Goal: Task Accomplishment & Management: Use online tool/utility

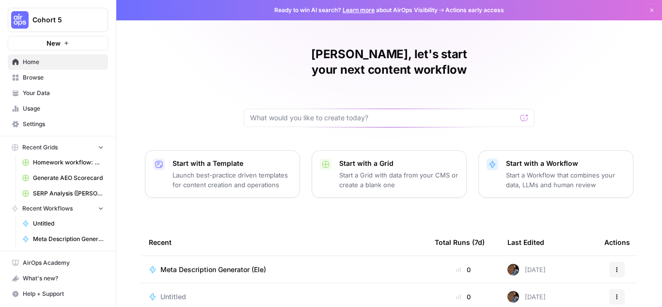
click at [41, 80] on span "Browse" at bounding box center [63, 77] width 81 height 9
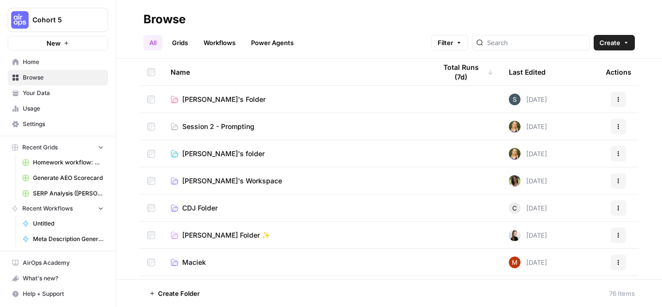
click at [57, 260] on span "AirOps Academy" at bounding box center [63, 262] width 81 height 9
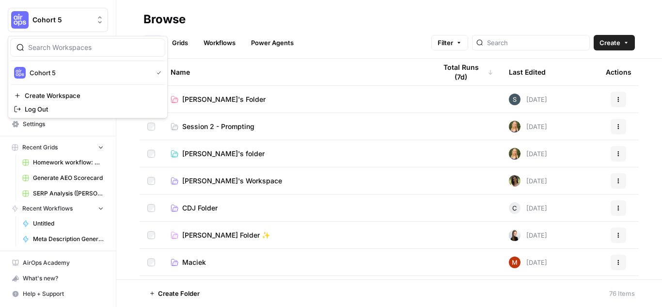
click at [51, 17] on span "Cohort 5" at bounding box center [61, 20] width 59 height 10
click at [36, 20] on span "Cohort 5" at bounding box center [61, 20] width 59 height 10
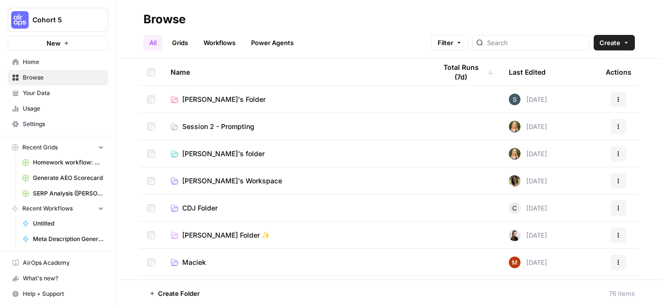
click at [205, 100] on span "Paula's Folder" at bounding box center [223, 99] width 83 height 10
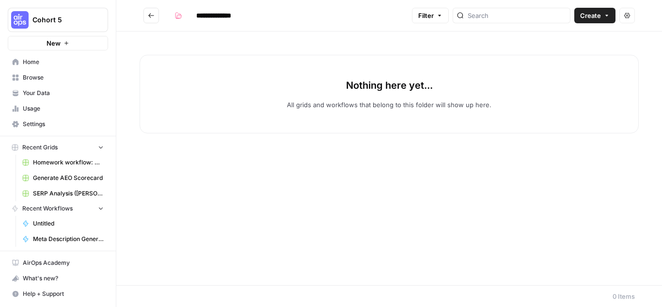
click at [148, 14] on icon "Go back" at bounding box center [151, 15] width 7 height 7
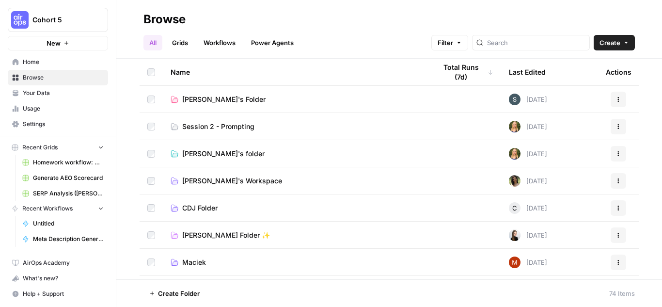
click at [222, 156] on span "Caitlin's folder" at bounding box center [223, 154] width 82 height 10
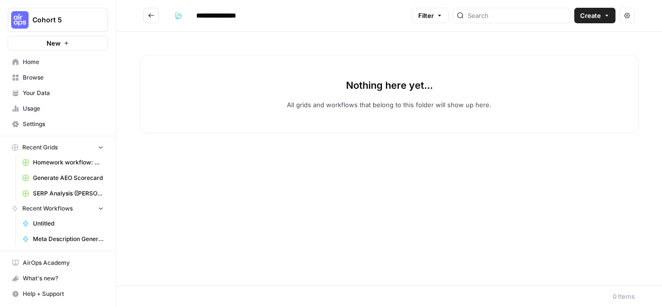
click at [153, 16] on icon "Go back" at bounding box center [151, 15] width 7 height 7
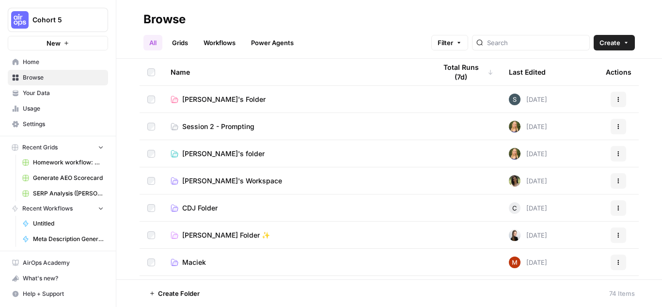
click at [202, 179] on span "Olga's Workspace" at bounding box center [232, 181] width 100 height 10
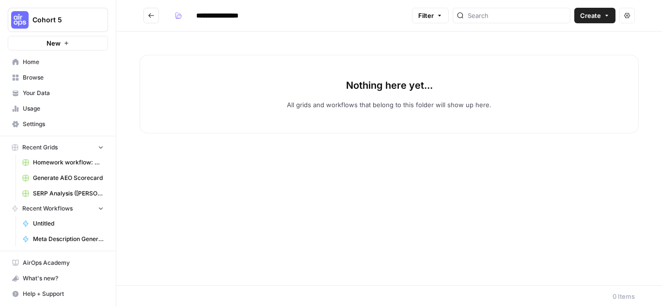
click at [145, 15] on button "Go back" at bounding box center [151, 16] width 16 height 16
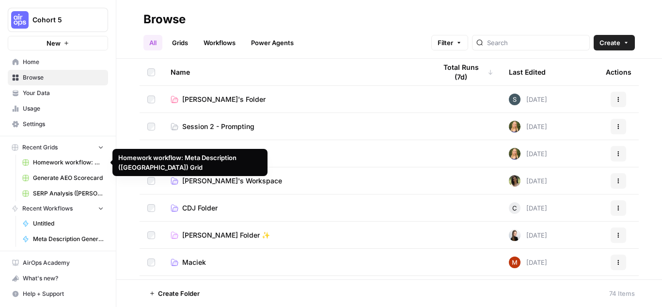
click at [52, 91] on span "Your Data" at bounding box center [63, 93] width 81 height 9
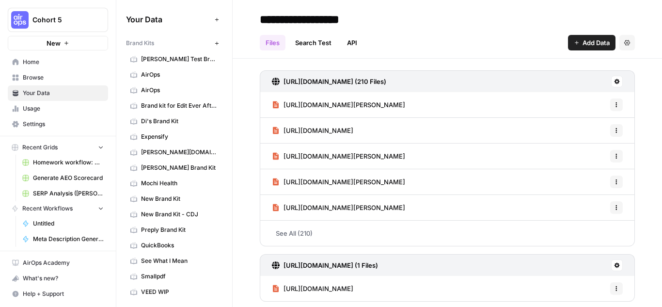
scroll to position [44, 0]
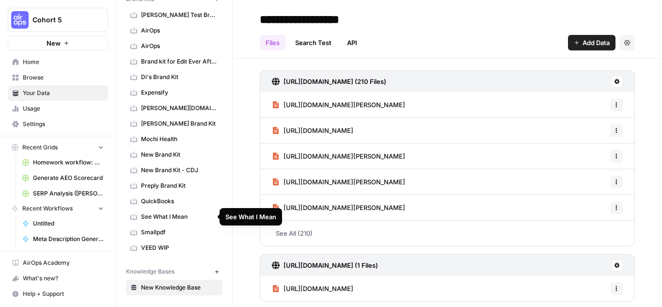
click at [184, 213] on span "See What I Mean" at bounding box center [179, 216] width 77 height 9
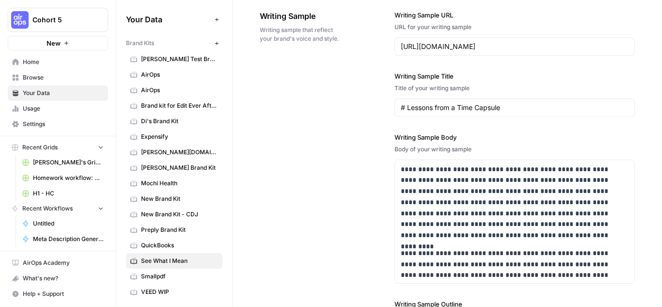
scroll to position [1211, 0]
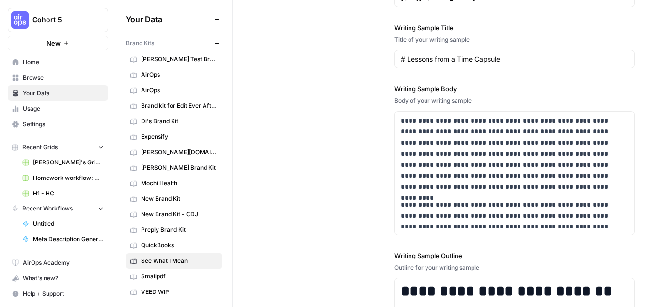
click at [154, 62] on span "Adele Test Brand Kit" at bounding box center [179, 59] width 77 height 9
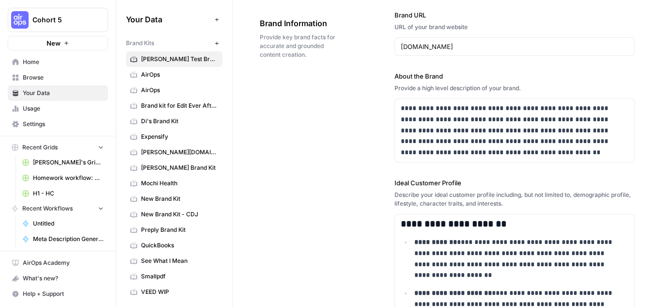
scroll to position [97, 0]
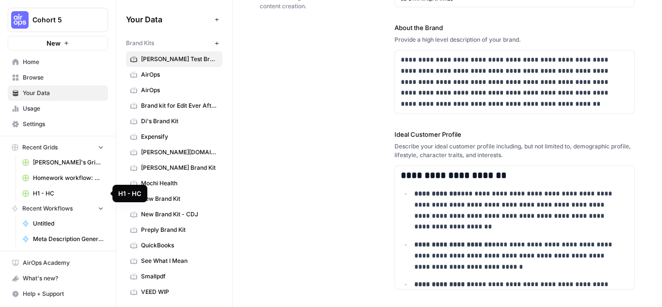
click at [74, 194] on span "H1 - HC" at bounding box center [68, 193] width 71 height 9
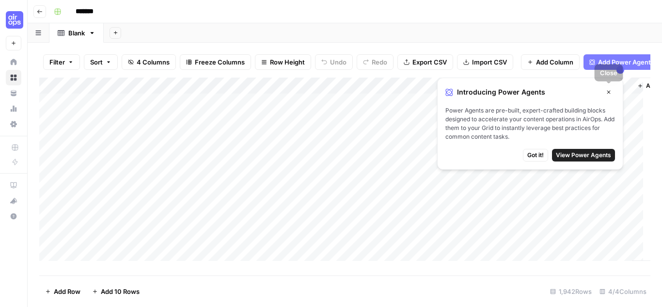
click at [608, 89] on button "Close" at bounding box center [608, 92] width 13 height 13
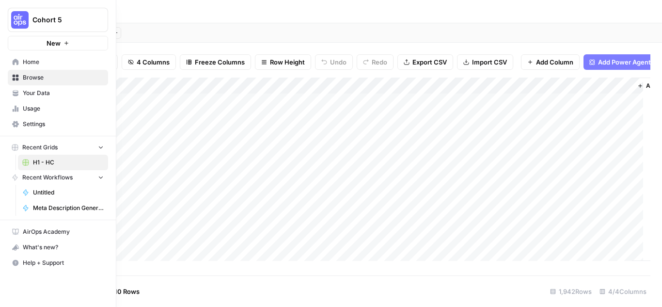
click at [24, 60] on span "Home" at bounding box center [63, 62] width 81 height 9
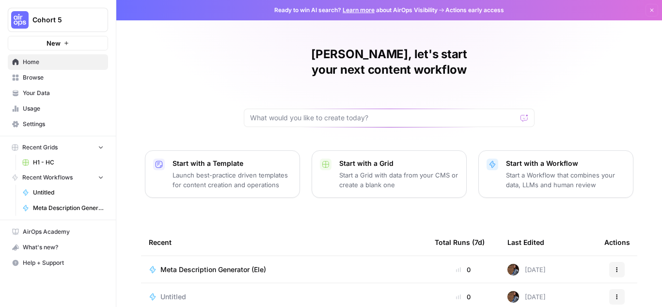
click at [32, 97] on span "Your Data" at bounding box center [63, 93] width 81 height 9
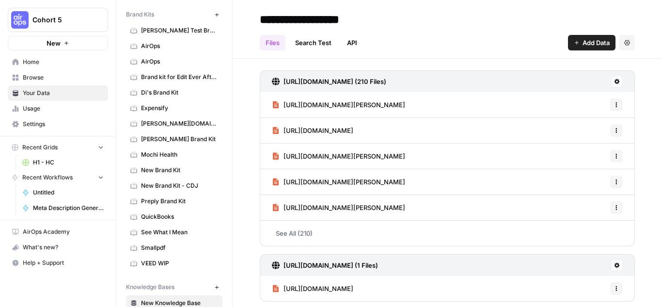
scroll to position [44, 0]
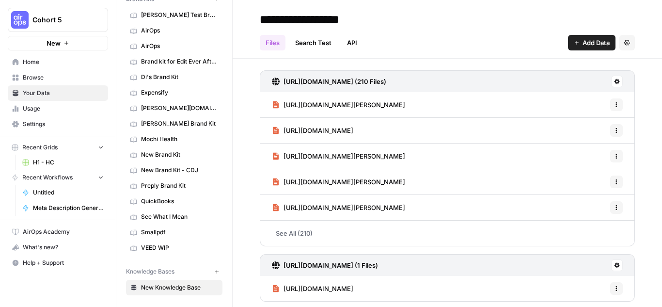
click at [99, 147] on icon "button" at bounding box center [100, 146] width 7 height 7
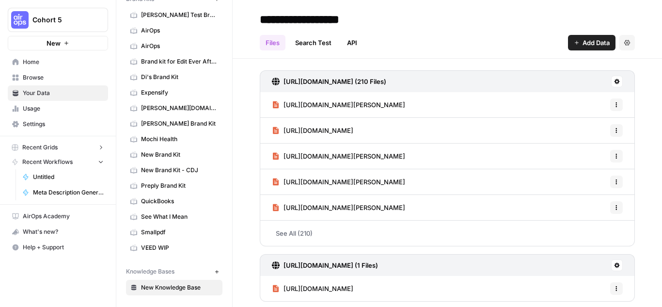
click at [99, 147] on icon "button" at bounding box center [100, 147] width 7 height 7
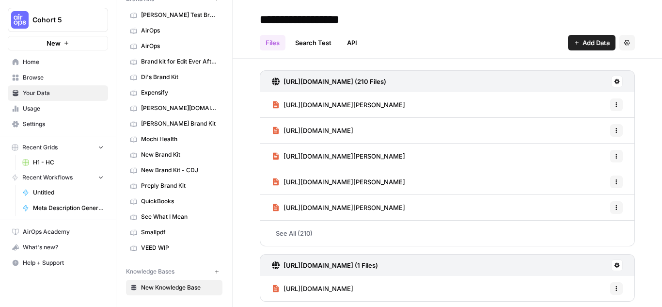
click at [101, 177] on icon "button" at bounding box center [100, 176] width 7 height 7
click at [101, 177] on icon "button" at bounding box center [100, 177] width 7 height 7
click at [88, 160] on span "H1 - HC" at bounding box center [68, 162] width 71 height 9
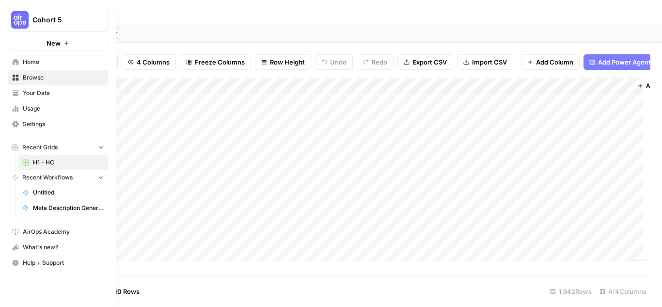
click at [15, 58] on link "Home" at bounding box center [58, 62] width 100 height 16
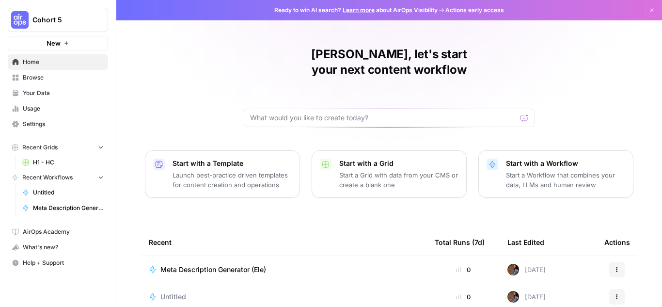
click at [63, 206] on span "Meta Description Generator (Ele)" at bounding box center [68, 207] width 71 height 9
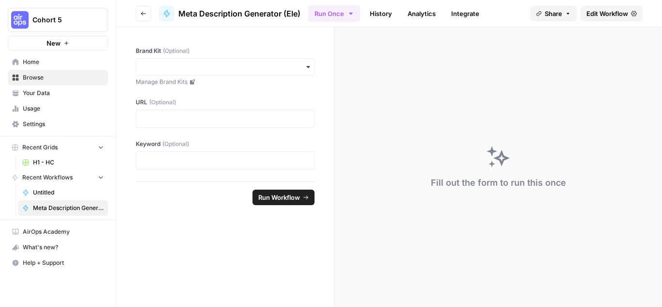
click at [369, 59] on div "Fill out the form to run this once" at bounding box center [498, 167] width 328 height 280
click at [143, 15] on icon "button" at bounding box center [143, 14] width 6 height 6
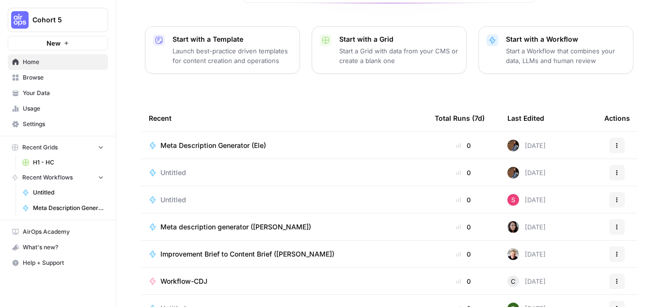
scroll to position [139, 0]
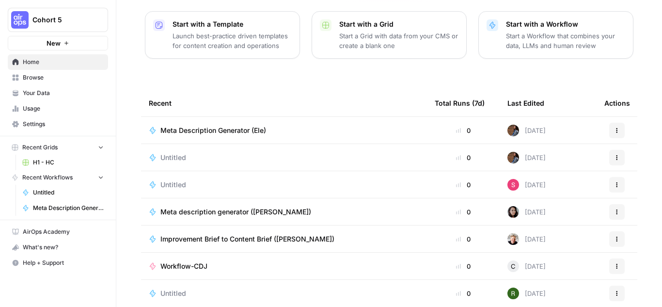
click at [277, 207] on div "Meta description generator ([PERSON_NAME])" at bounding box center [239, 212] width 158 height 10
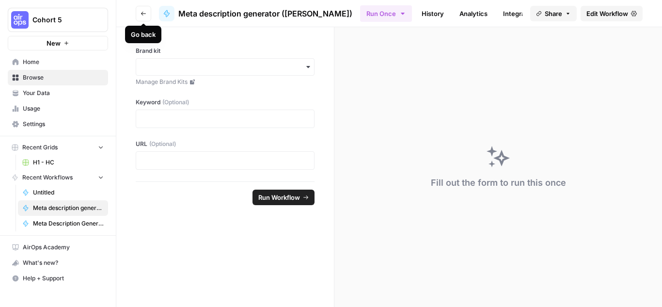
click at [144, 13] on icon "button" at bounding box center [143, 14] width 6 height 6
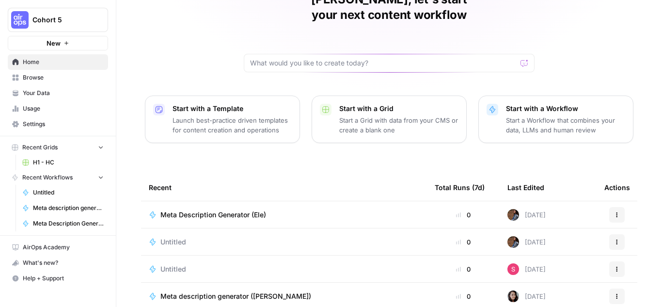
scroll to position [139, 0]
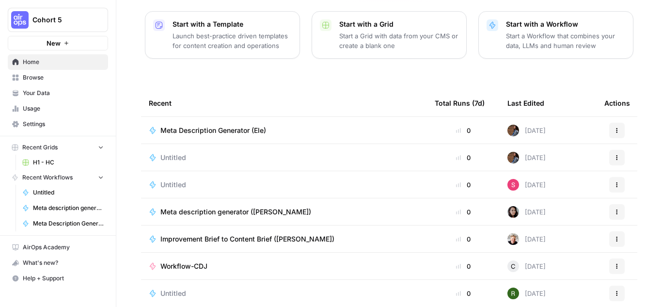
click at [218, 153] on div "Untitled" at bounding box center [284, 158] width 270 height 10
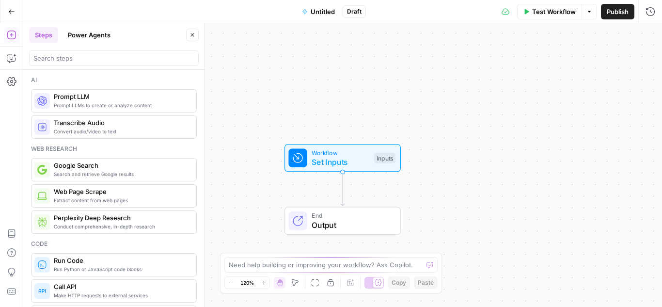
click at [10, 7] on button "Go Back" at bounding box center [11, 11] width 17 height 17
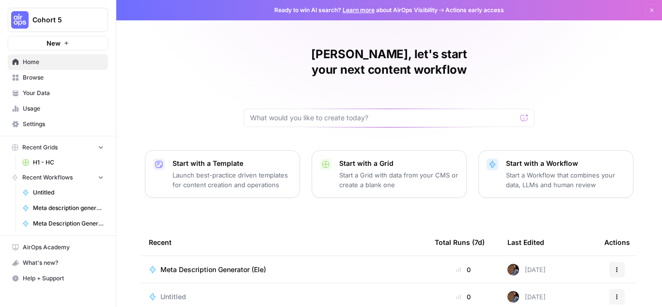
click at [53, 178] on span "Recent Workflows" at bounding box center [47, 177] width 50 height 9
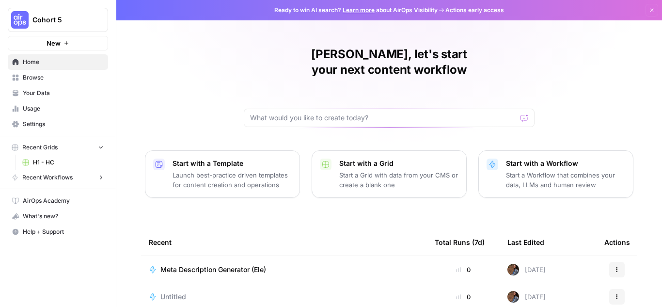
click at [53, 178] on span "Recent Workflows" at bounding box center [47, 177] width 50 height 9
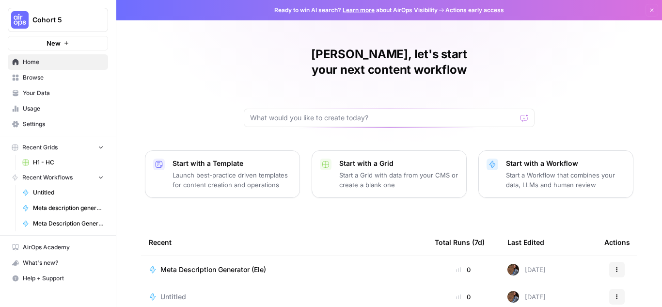
click at [73, 177] on span "Recent Workflows" at bounding box center [47, 177] width 50 height 9
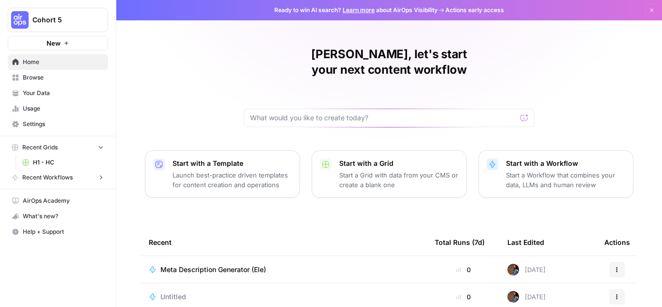
click at [73, 177] on span "Recent Workflows" at bounding box center [47, 177] width 50 height 9
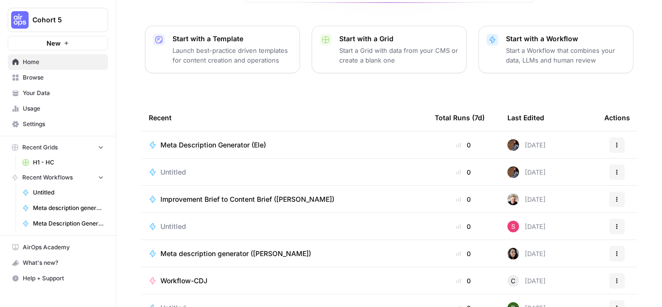
scroll to position [139, 0]
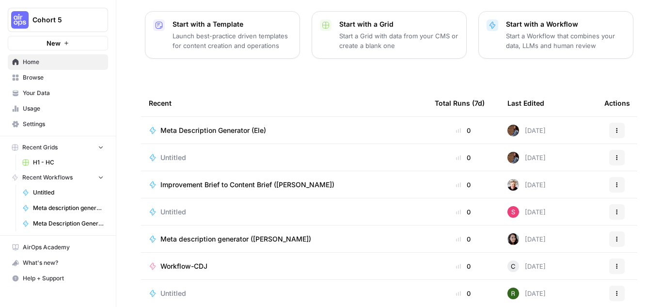
click at [68, 245] on span "AirOps Academy" at bounding box center [63, 247] width 81 height 9
click at [59, 180] on span "Recent Workflows" at bounding box center [47, 177] width 50 height 9
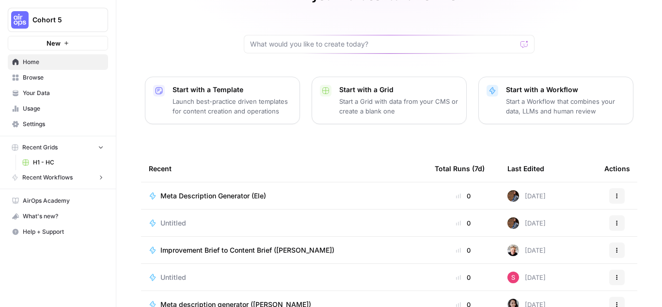
scroll to position [0, 0]
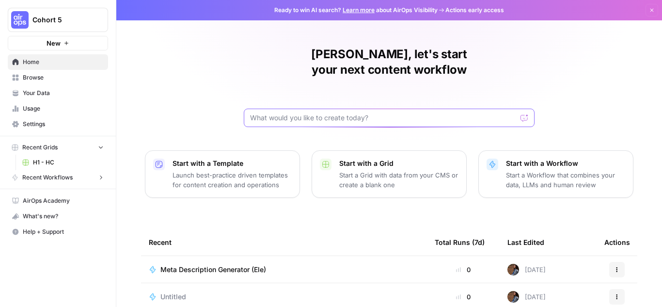
click at [300, 113] on input "text" at bounding box center [383, 118] width 266 height 10
click at [50, 78] on span "Browse" at bounding box center [63, 77] width 81 height 9
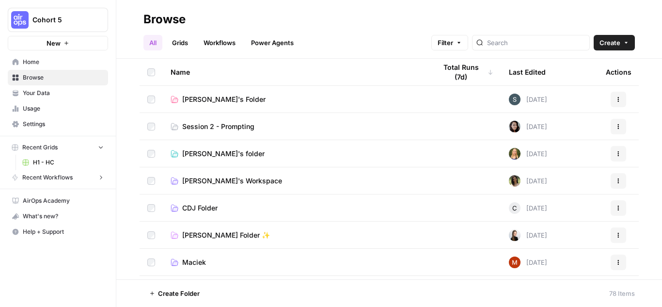
click at [233, 126] on span "Session 2 - Prompting" at bounding box center [218, 127] width 72 height 10
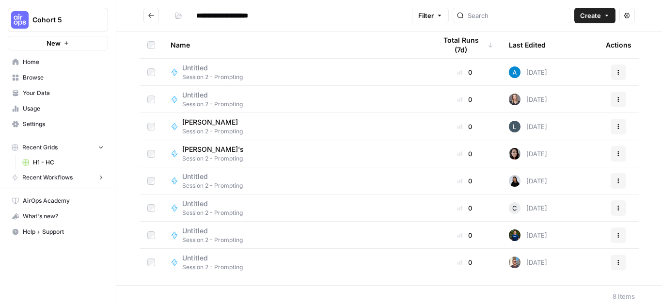
click at [593, 14] on span "Create" at bounding box center [590, 16] width 21 height 10
click at [576, 49] on span "Workflow" at bounding box center [576, 52] width 54 height 10
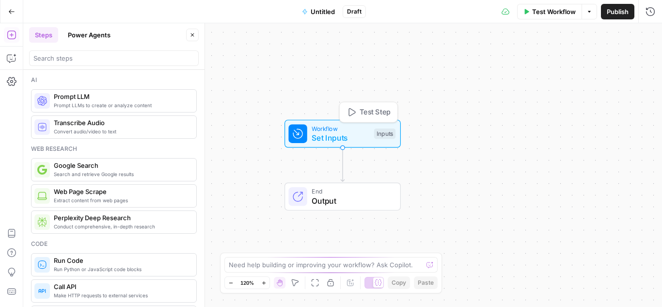
click at [357, 138] on span "Set Inputs" at bounding box center [341, 138] width 58 height 12
click at [531, 66] on button "Add Field" at bounding box center [556, 66] width 161 height 16
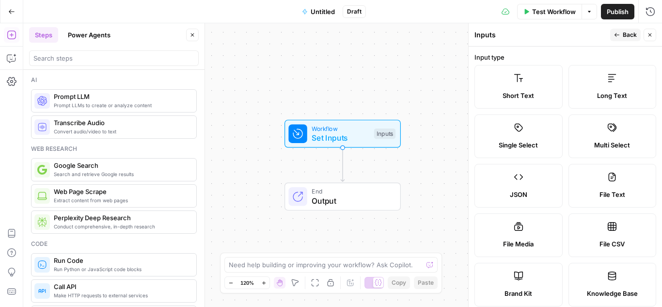
scroll to position [48, 0]
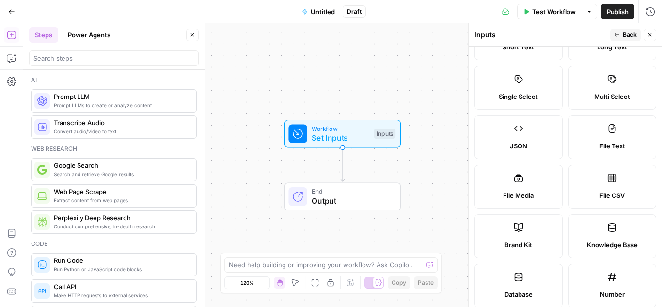
click at [528, 232] on label "Brand Kit" at bounding box center [518, 236] width 88 height 44
click at [510, 242] on span "Brand Kit" at bounding box center [518, 245] width 28 height 10
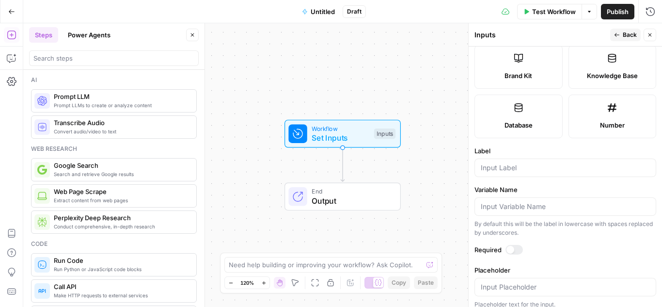
scroll to position [225, 0]
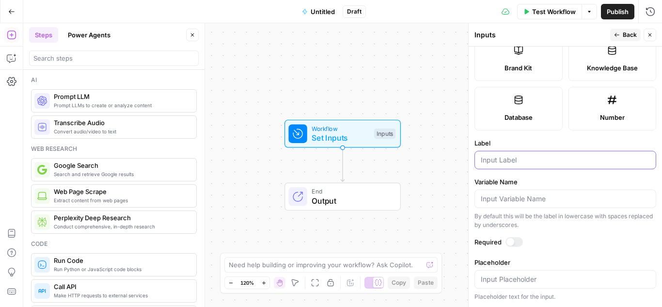
click at [520, 162] on input "Label" at bounding box center [565, 160] width 169 height 10
type input "Brand Kit"
click at [623, 34] on span "Back" at bounding box center [630, 35] width 14 height 9
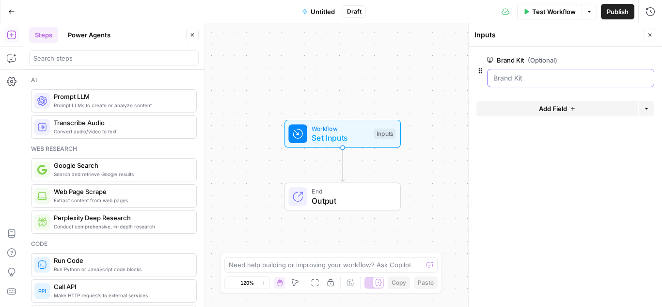
click at [521, 78] on Kit "Brand Kit (Optional)" at bounding box center [570, 78] width 155 height 10
click at [523, 86] on div at bounding box center [570, 78] width 167 height 18
click at [521, 74] on Kit "Brand Kit (Optional)" at bounding box center [570, 78] width 155 height 10
click at [522, 79] on Kit "Brand Kit (Optional)" at bounding box center [570, 78] width 155 height 10
click at [627, 58] on span "edit field" at bounding box center [617, 60] width 21 height 8
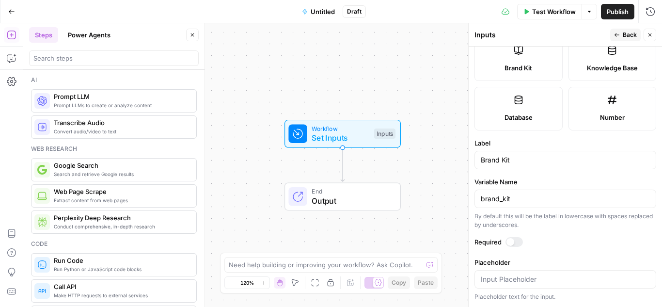
scroll to position [128, 0]
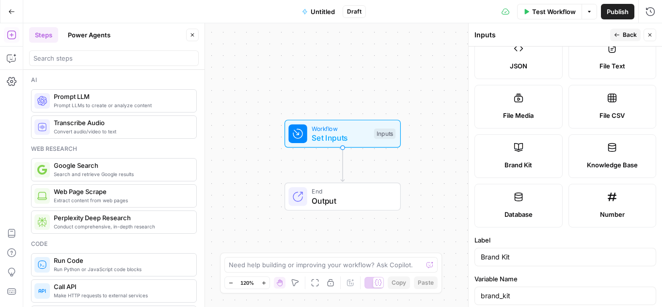
click at [621, 35] on button "Back" at bounding box center [625, 35] width 31 height 13
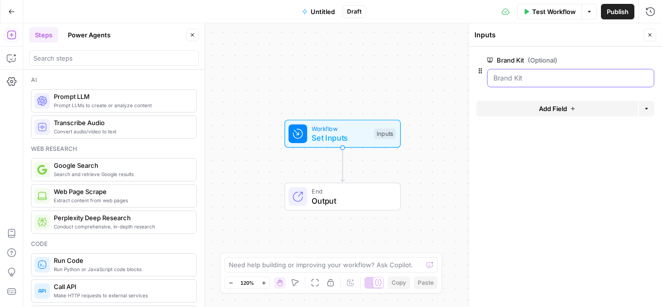
click at [509, 76] on Kit "Brand Kit (Optional)" at bounding box center [570, 78] width 155 height 10
click at [639, 78] on Kit "Brand Kit (Optional)" at bounding box center [570, 78] width 155 height 10
click at [478, 71] on icon "button" at bounding box center [480, 71] width 8 height 8
click at [522, 75] on Kit "Brand Kit (Optional)" at bounding box center [570, 78] width 155 height 10
click at [533, 13] on span "Test Workflow" at bounding box center [554, 12] width 44 height 10
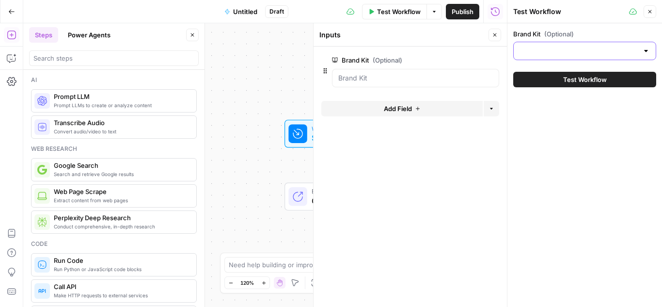
click at [559, 55] on input "Brand Kit (Optional)" at bounding box center [578, 51] width 119 height 10
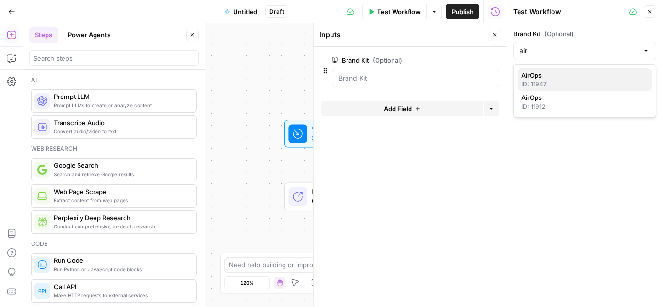
click at [554, 81] on div "ID: 11947" at bounding box center [584, 84] width 126 height 9
type input "AirOps"
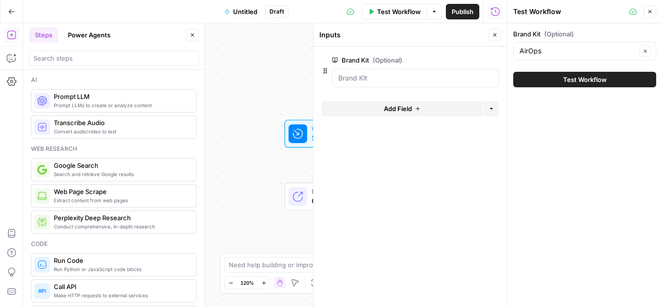
click at [535, 78] on button "Test Workflow" at bounding box center [584, 80] width 143 height 16
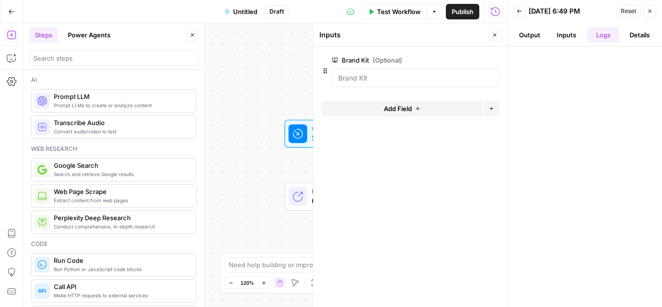
click at [515, 13] on button "Back" at bounding box center [519, 11] width 13 height 13
type input "AirOps"
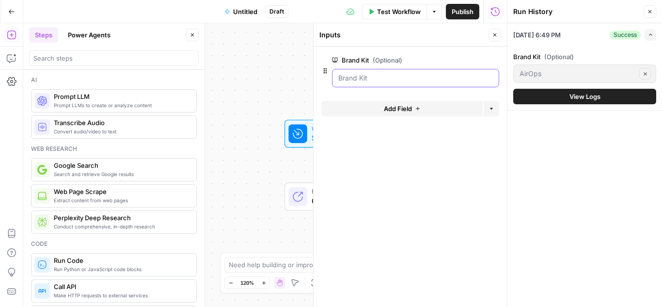
click at [403, 77] on Kit "Brand Kit (Optional)" at bounding box center [415, 78] width 155 height 10
click at [491, 32] on button "Close" at bounding box center [494, 35] width 13 height 13
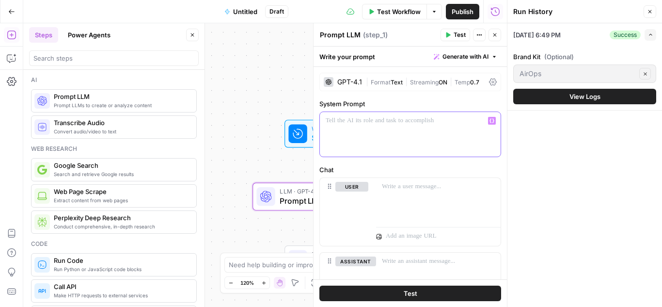
click at [349, 123] on p at bounding box center [410, 121] width 169 height 10
click at [393, 191] on p at bounding box center [438, 187] width 113 height 10
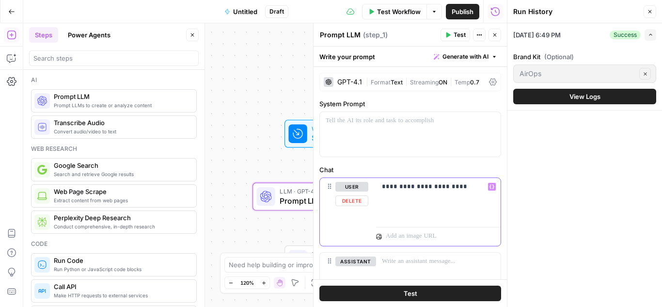
click at [410, 188] on p "**********" at bounding box center [435, 187] width 106 height 10
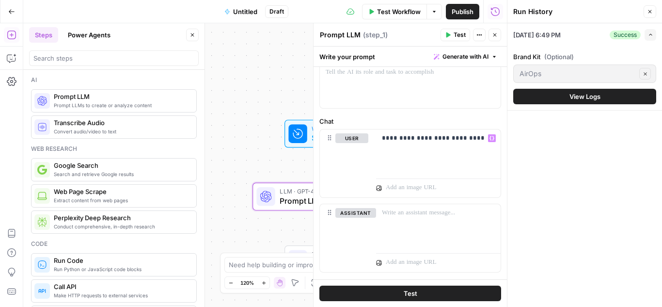
click at [419, 290] on button "Test" at bounding box center [410, 293] width 182 height 16
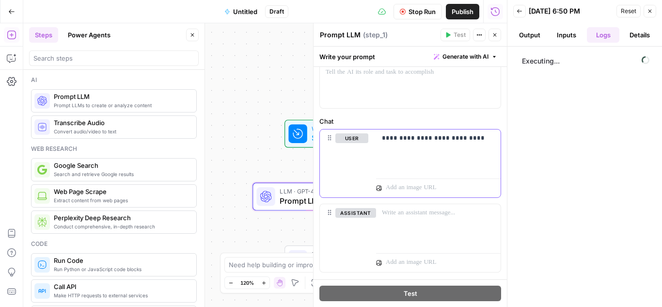
click at [403, 140] on p "**********" at bounding box center [435, 138] width 106 height 10
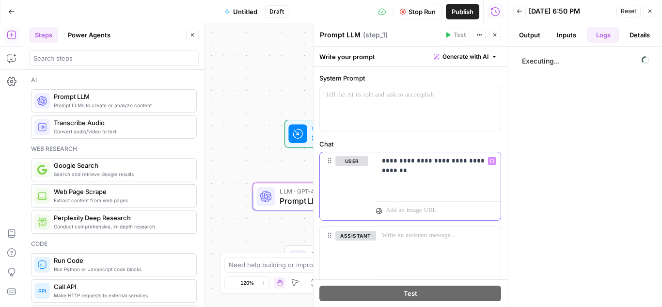
scroll to position [48, 0]
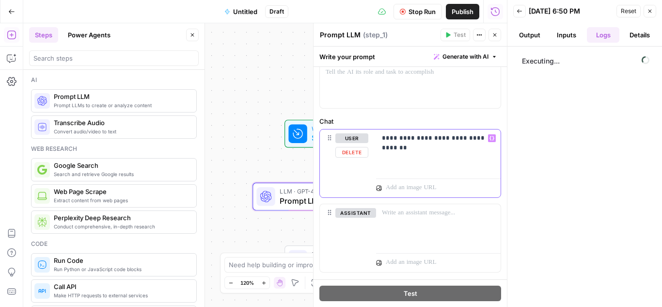
click at [406, 140] on p "**********" at bounding box center [435, 142] width 106 height 19
click at [432, 150] on p "**********" at bounding box center [435, 142] width 106 height 19
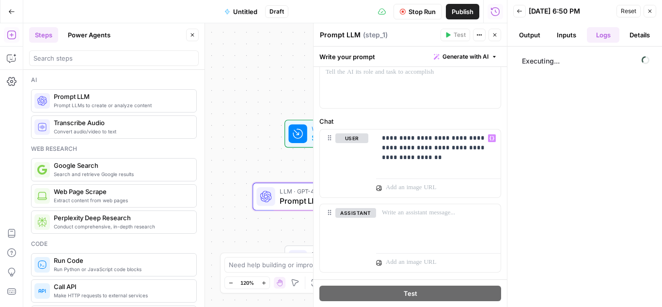
click at [565, 35] on button "Inputs" at bounding box center [566, 35] width 33 height 16
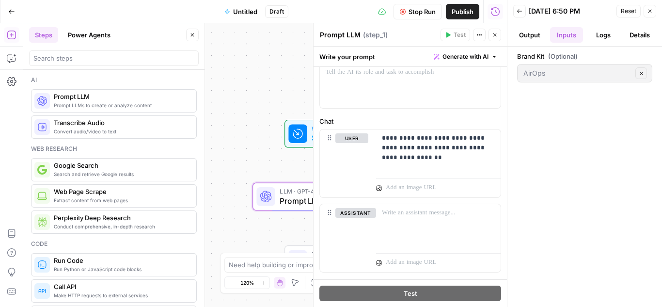
click at [599, 35] on button "Logs" at bounding box center [603, 35] width 33 height 16
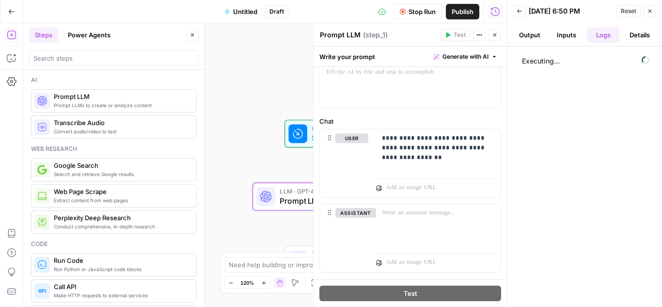
click at [529, 36] on button "Output" at bounding box center [529, 35] width 33 height 16
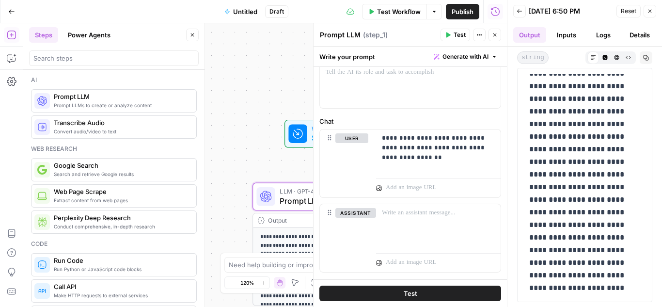
scroll to position [0, 0]
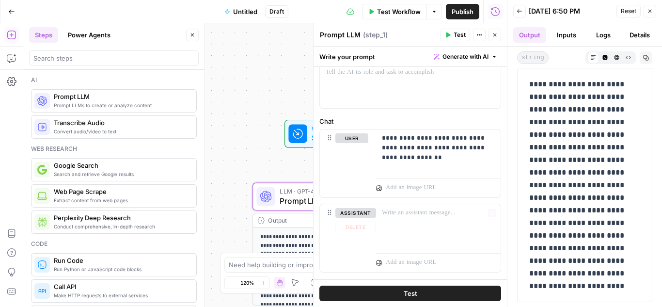
click at [422, 292] on button "Test" at bounding box center [410, 293] width 182 height 16
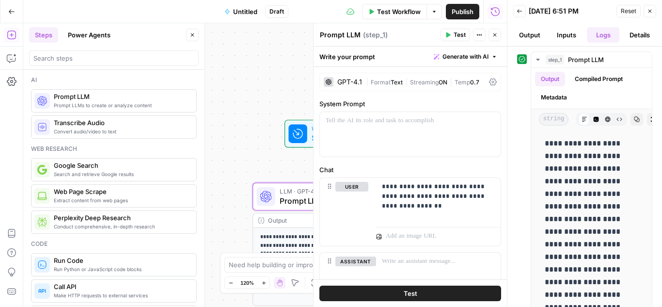
click at [342, 80] on div "GPT-4.1" at bounding box center [349, 81] width 25 height 7
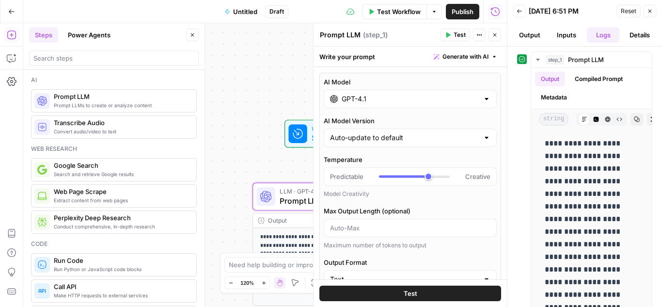
click at [372, 99] on input "GPT-4.1" at bounding box center [410, 99] width 137 height 10
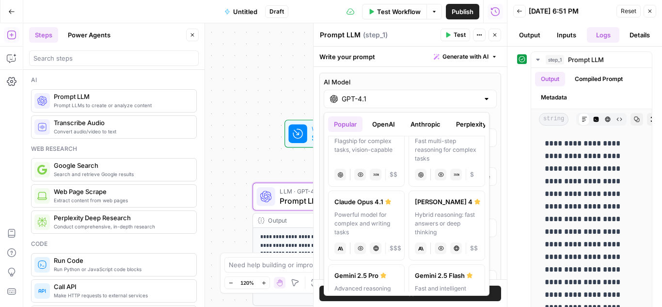
scroll to position [145, 0]
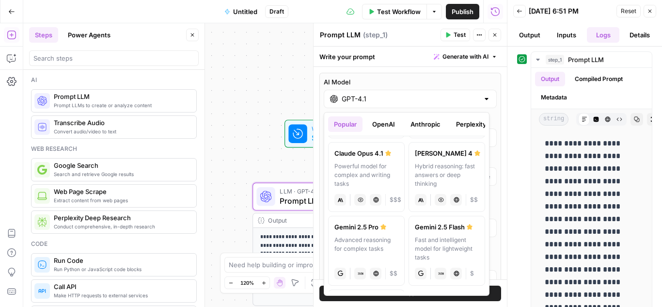
click at [444, 168] on div "Hybrid reasoning: fast answers or deep thinking" at bounding box center [447, 175] width 64 height 26
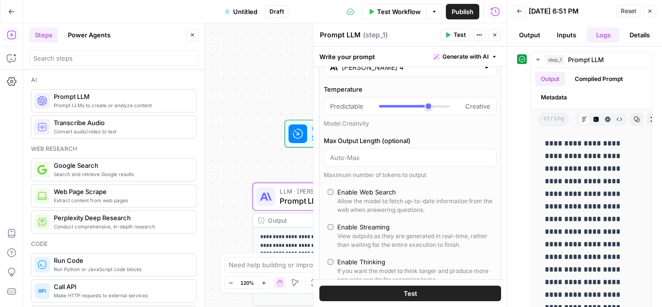
scroll to position [48, 0]
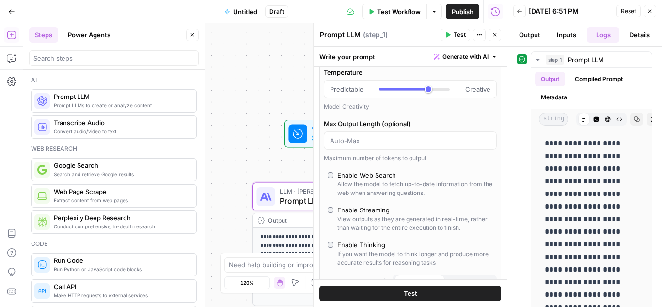
click at [415, 293] on button "Test" at bounding box center [410, 293] width 182 height 16
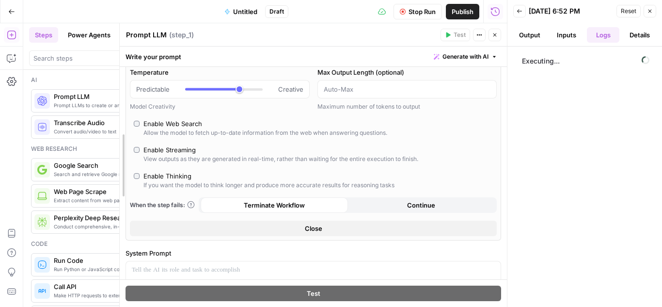
drag, startPoint x: 315, startPoint y: 126, endPoint x: 92, endPoint y: 127, distance: 223.3
click at [92, 127] on body "**********" at bounding box center [331, 153] width 662 height 307
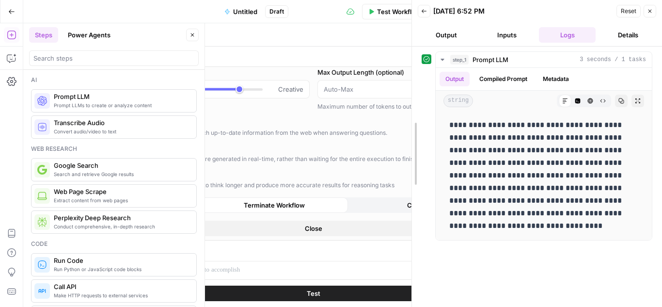
drag, startPoint x: 505, startPoint y: 117, endPoint x: 409, endPoint y: 123, distance: 95.6
click at [409, 123] on div at bounding box center [412, 153] width 10 height 307
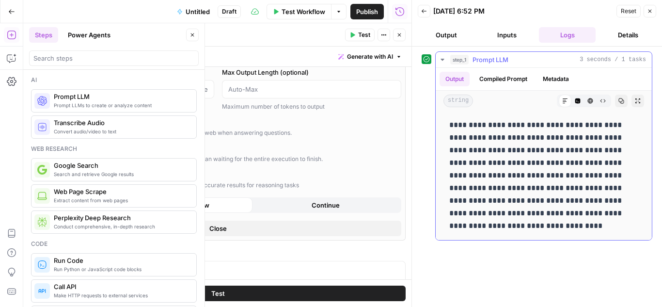
drag, startPoint x: 450, startPoint y: 125, endPoint x: 627, endPoint y: 187, distance: 187.6
click at [627, 187] on p "**********" at bounding box center [543, 175] width 189 height 113
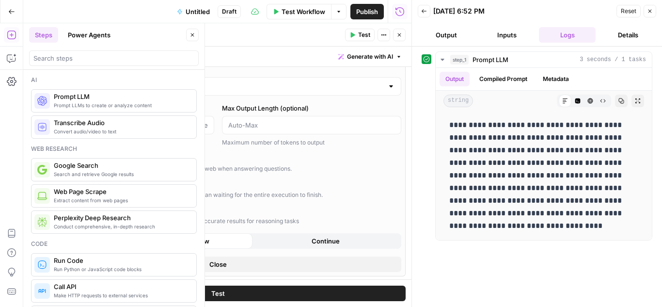
scroll to position [0, 0]
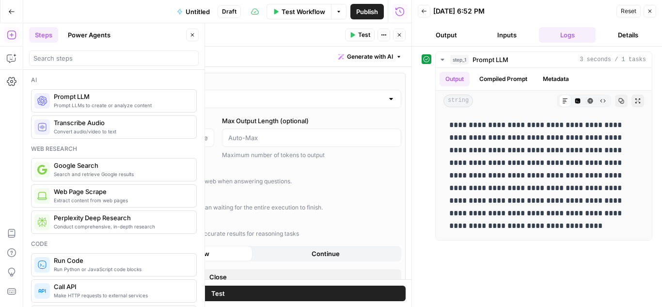
click at [94, 97] on input "Claude Sonnet 4" at bounding box center [217, 99] width 331 height 10
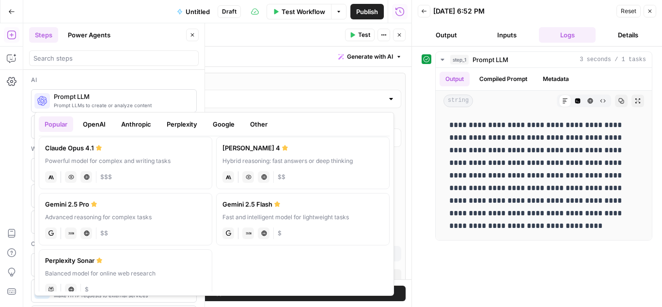
scroll to position [139, 0]
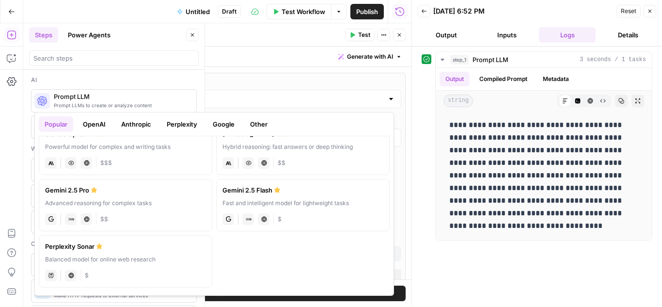
click at [139, 203] on div "Advanced reasoning for complex tasks" at bounding box center [125, 203] width 161 height 9
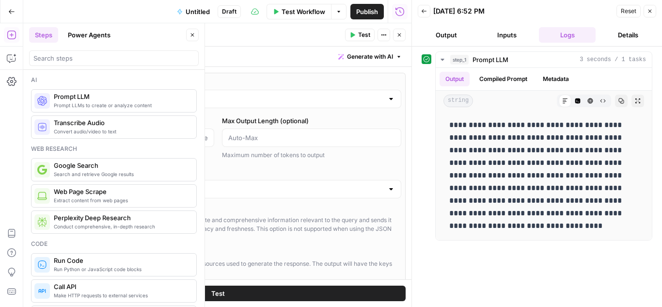
type input "Gemini 2.5 Pro"
click at [295, 289] on button "Test" at bounding box center [217, 293] width 375 height 16
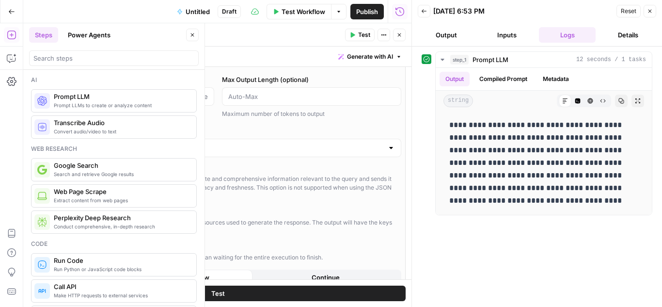
scroll to position [0, 0]
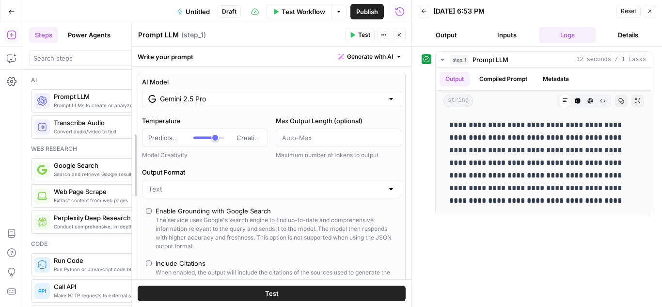
drag, startPoint x: 23, startPoint y: 91, endPoint x: 131, endPoint y: 98, distance: 107.8
click at [131, 98] on div at bounding box center [132, 164] width 10 height 283
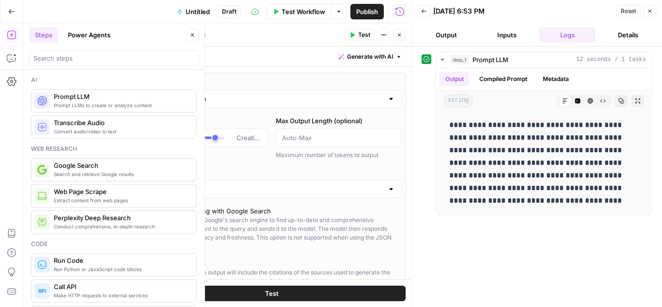
click at [227, 57] on div "Write your prompt Generate with AI" at bounding box center [272, 57] width 280 height 20
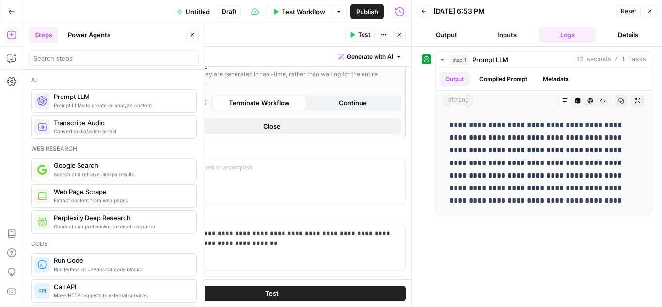
scroll to position [242, 0]
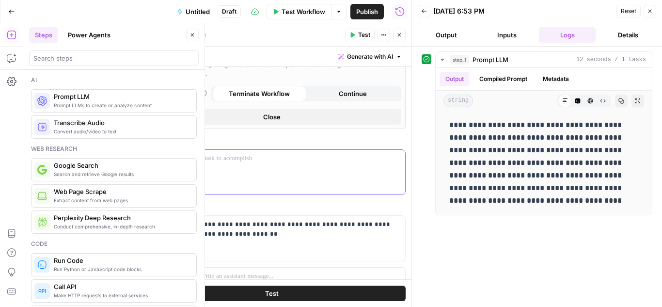
click at [211, 171] on div at bounding box center [271, 172] width 267 height 45
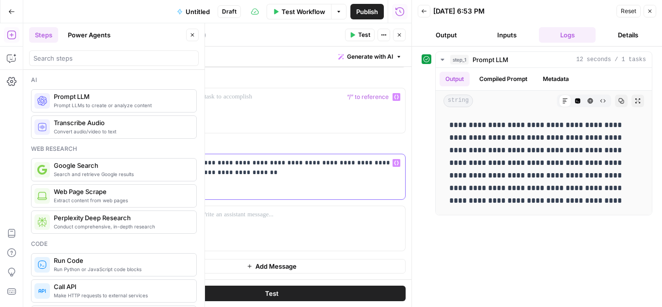
click at [254, 174] on p "**********" at bounding box center [296, 167] width 192 height 19
drag, startPoint x: 561, startPoint y: 139, endPoint x: 538, endPoint y: 168, distance: 36.8
click at [538, 168] on p "**********" at bounding box center [543, 163] width 189 height 88
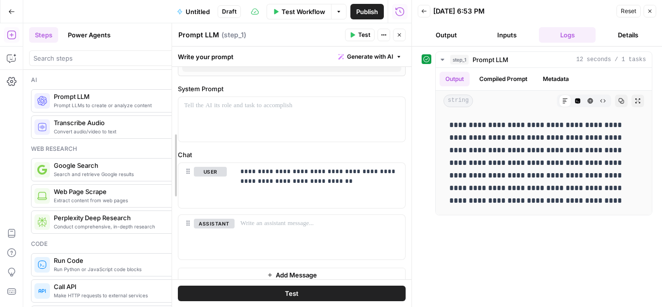
scroll to position [426, 0]
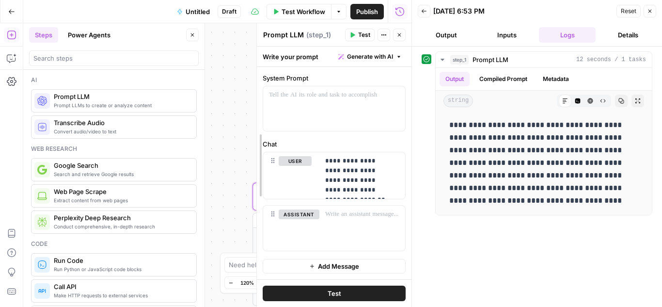
drag, startPoint x: 136, startPoint y: 108, endPoint x: 399, endPoint y: 104, distance: 263.1
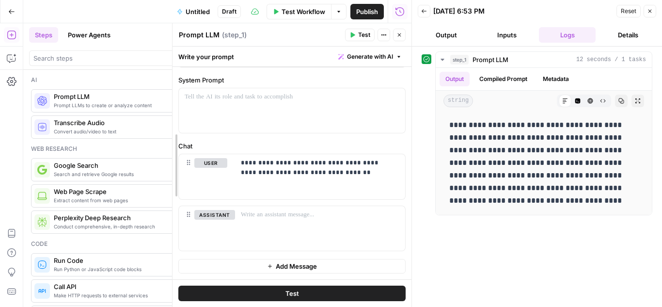
scroll to position [312, 0]
drag, startPoint x: 257, startPoint y: 148, endPoint x: 169, endPoint y: 154, distance: 87.9
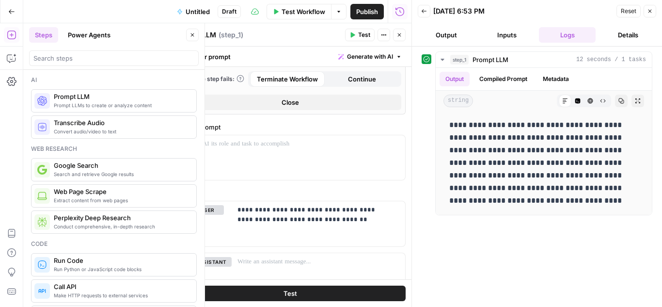
scroll to position [291, 0]
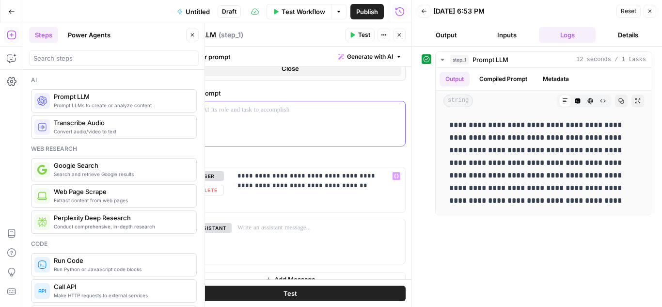
click at [203, 127] on div at bounding box center [290, 123] width 230 height 45
click at [341, 115] on p "**********" at bounding box center [286, 110] width 211 height 10
click at [277, 294] on button "Test" at bounding box center [290, 293] width 231 height 16
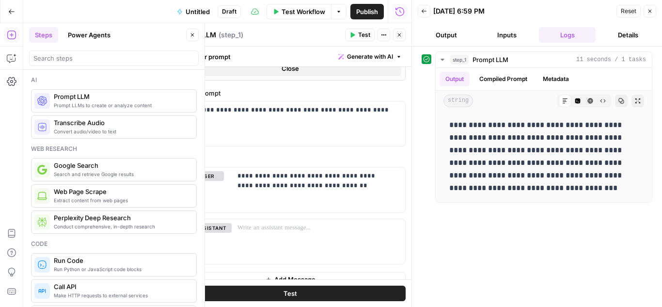
scroll to position [312, 0]
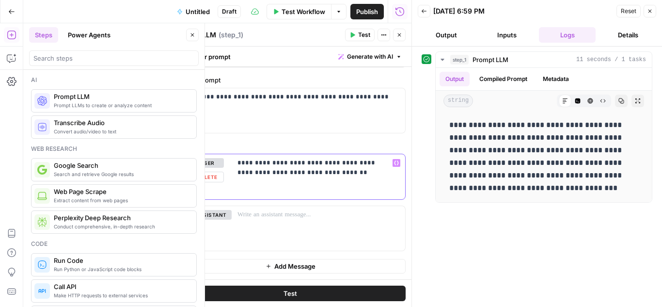
click at [349, 178] on div "**********" at bounding box center [318, 176] width 173 height 45
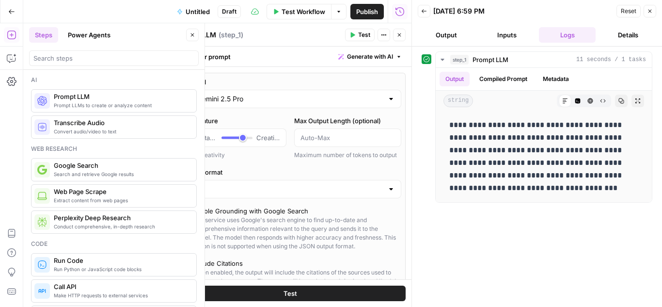
scroll to position [312, 0]
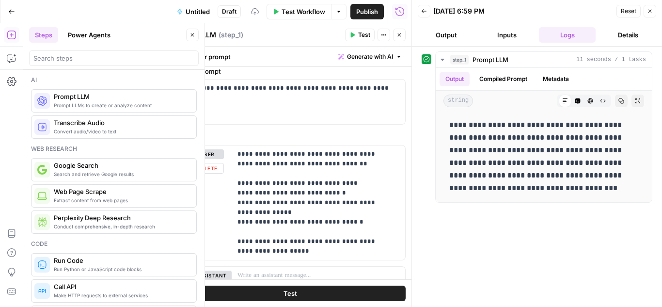
click at [305, 295] on button "Test" at bounding box center [290, 293] width 231 height 16
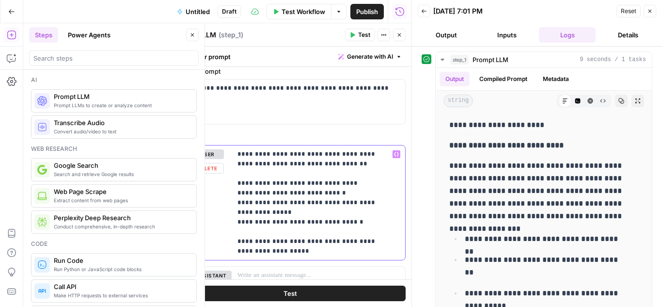
click at [346, 250] on p "**********" at bounding box center [314, 202] width 155 height 107
click at [327, 288] on button "Test" at bounding box center [290, 293] width 231 height 16
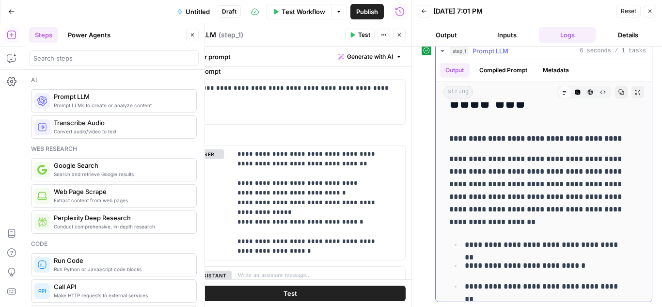
scroll to position [5, 0]
